Goal: Communication & Community: Connect with others

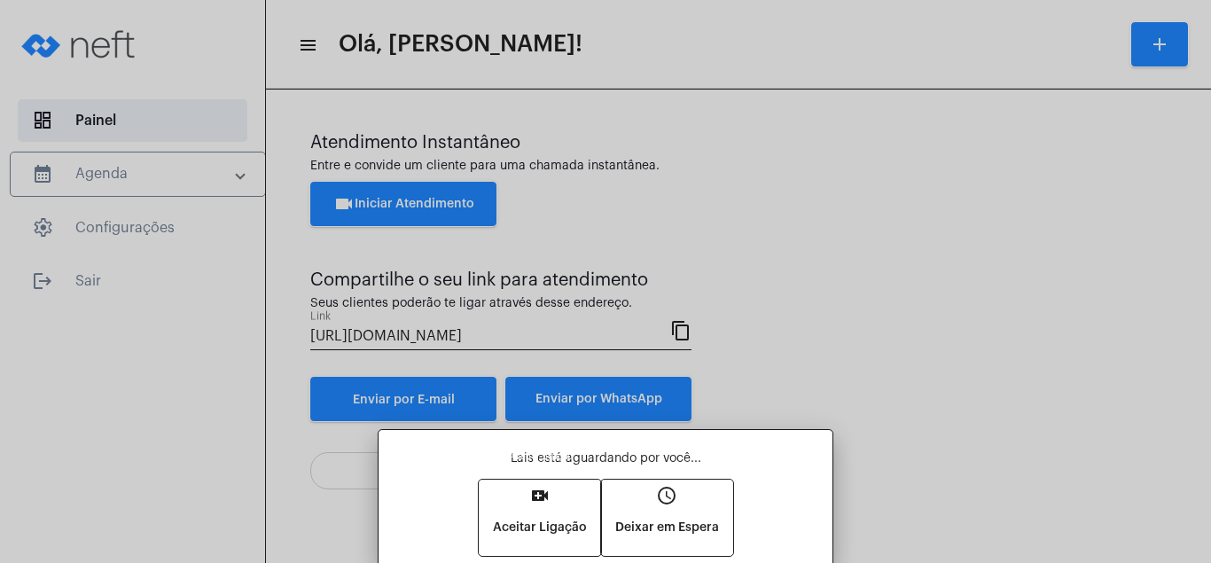
click at [536, 491] on mat-icon "video_call" at bounding box center [539, 495] width 21 height 21
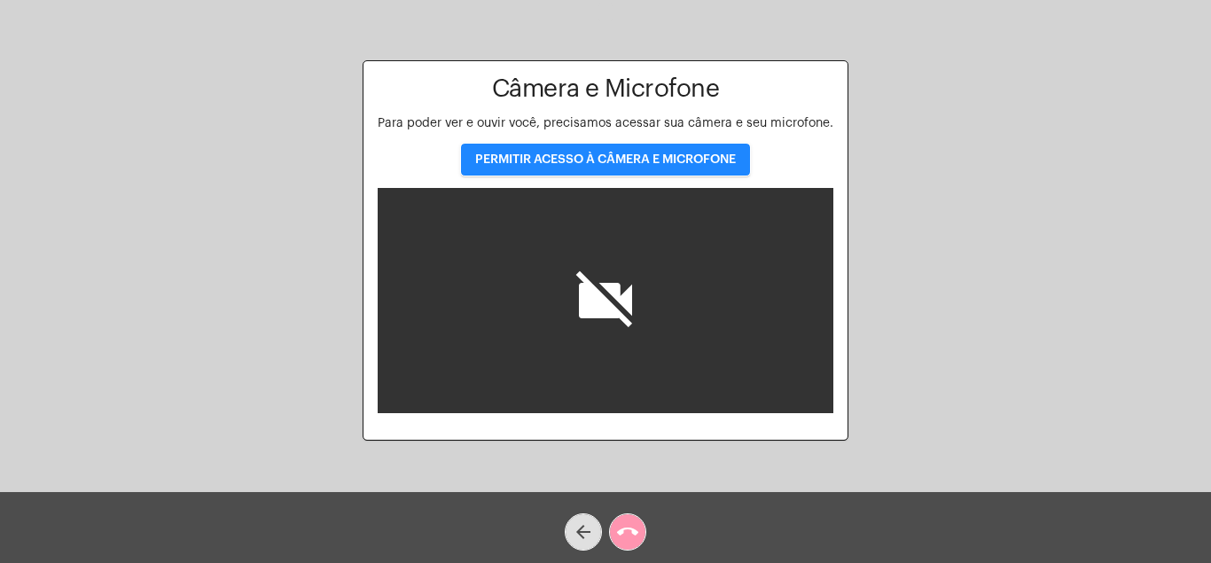
click at [650, 153] on button "PERMITIR ACESSO À CÂMERA E MICROFONE" at bounding box center [605, 160] width 289 height 32
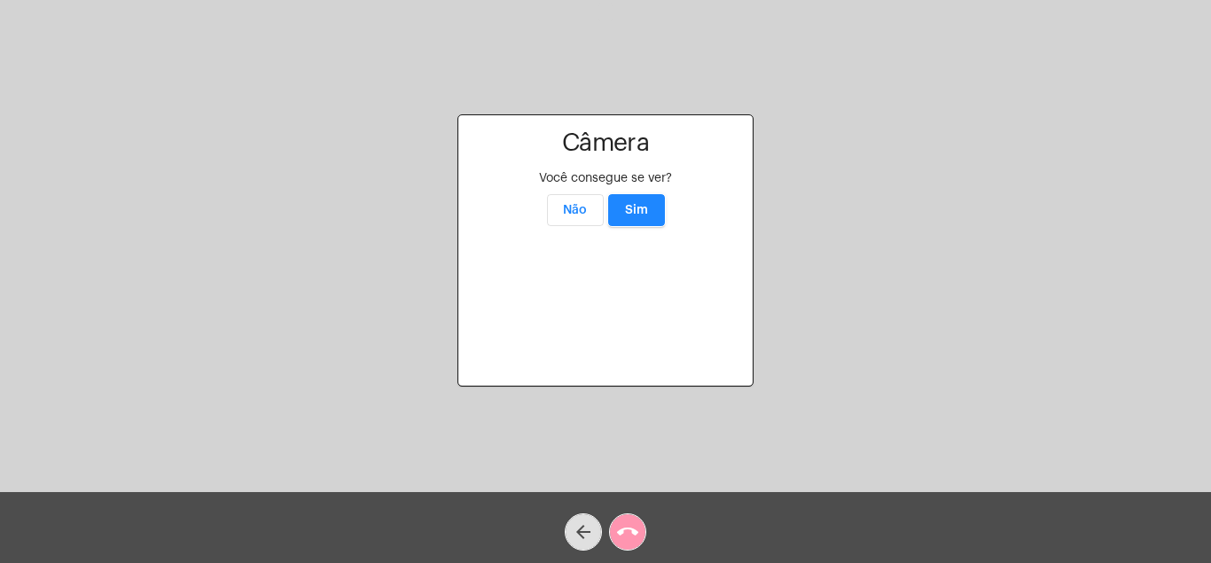
click at [638, 204] on span "Sim" at bounding box center [636, 210] width 23 height 12
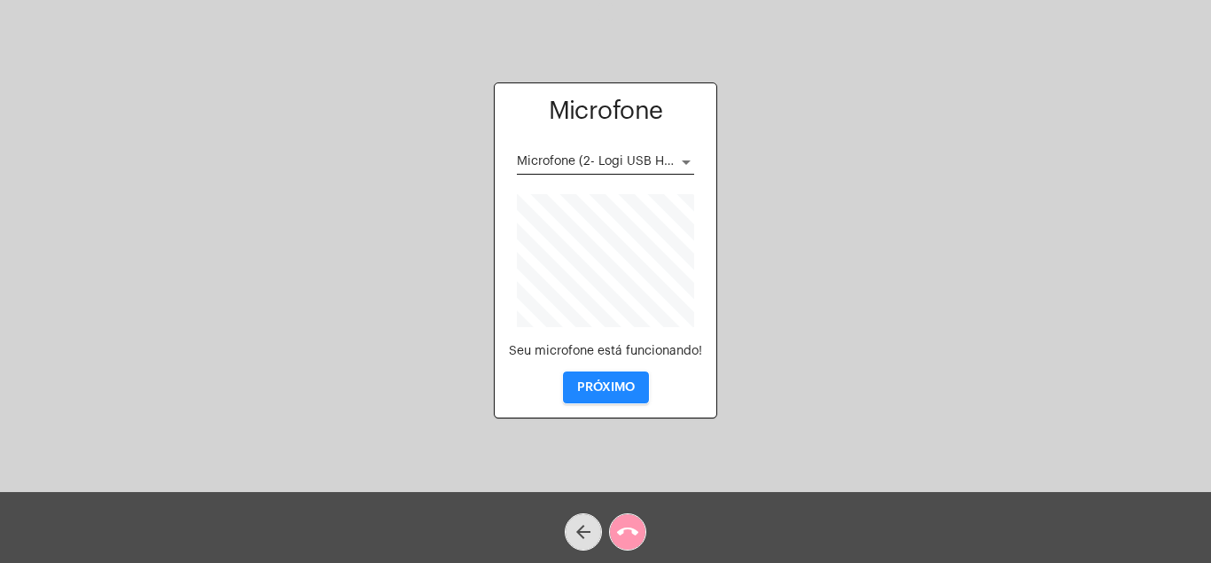
click at [605, 379] on button "PRÓXIMO" at bounding box center [606, 387] width 86 height 32
